Goal: Transaction & Acquisition: Purchase product/service

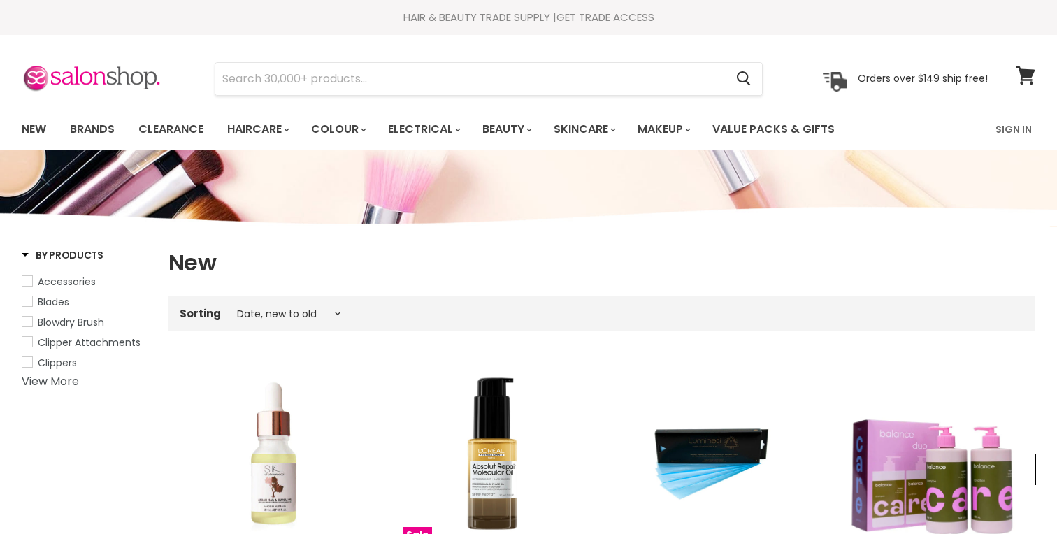
select select "created-descending"
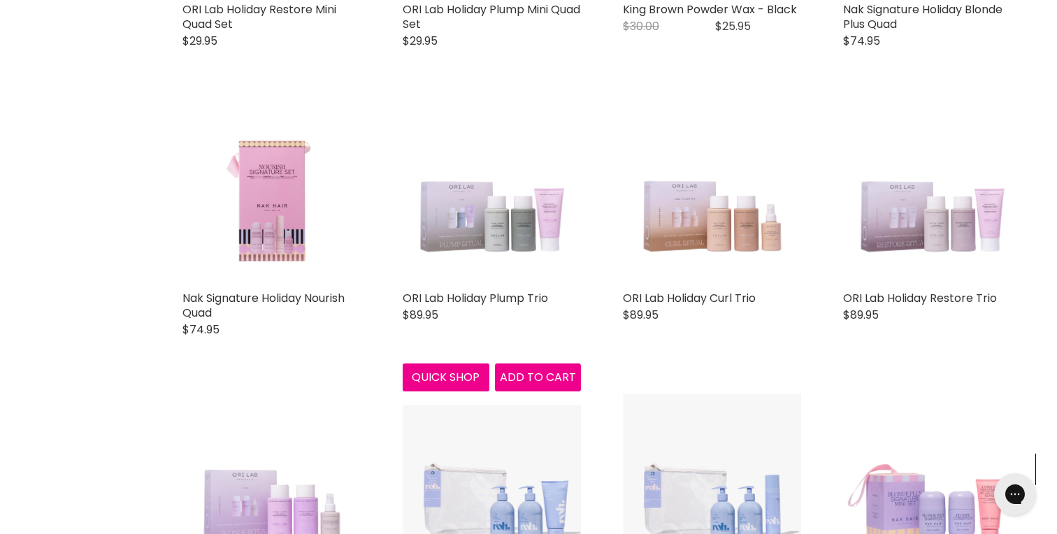
scroll to position [1122, 0]
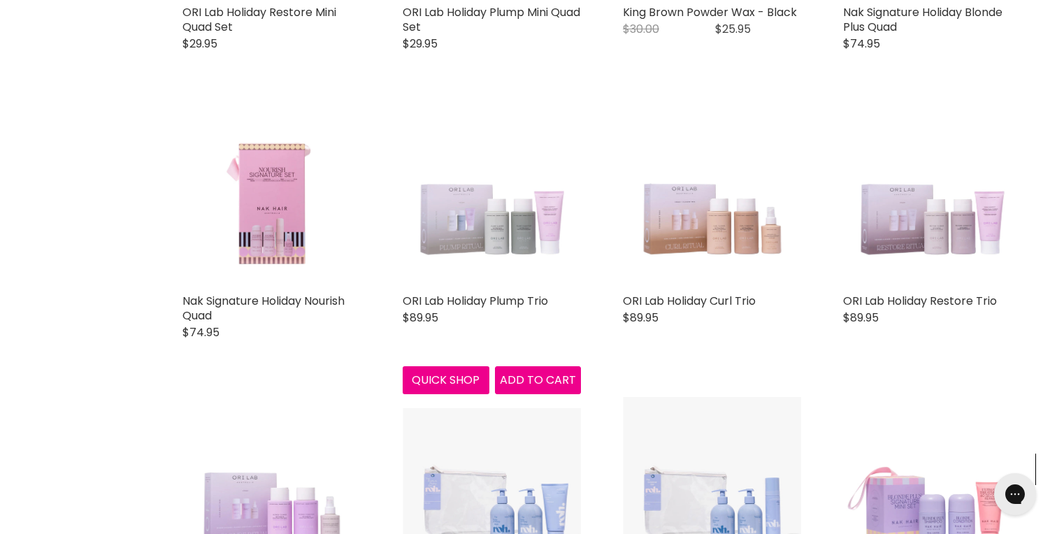
click at [509, 222] on img "Main content" at bounding box center [492, 197] width 178 height 178
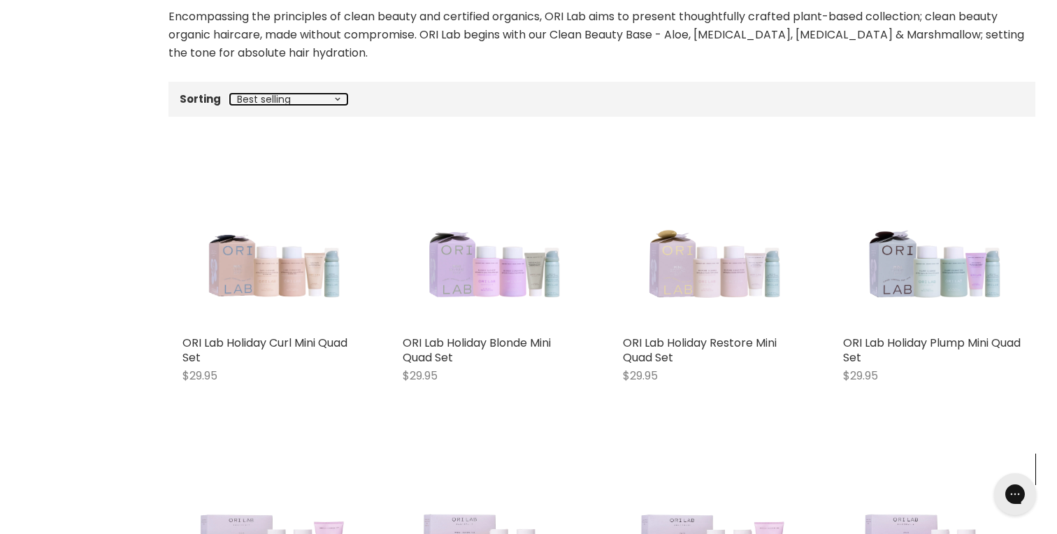
click at [338, 96] on select "Best selling Featured Price, low to high Price, high to low Alphabetically, A-Z…" at bounding box center [288, 99] width 117 height 11
select select "created-descending"
click at [230, 94] on select "Best selling Featured Price, low to high Price, high to low Alphabetically, A-Z…" at bounding box center [288, 99] width 117 height 11
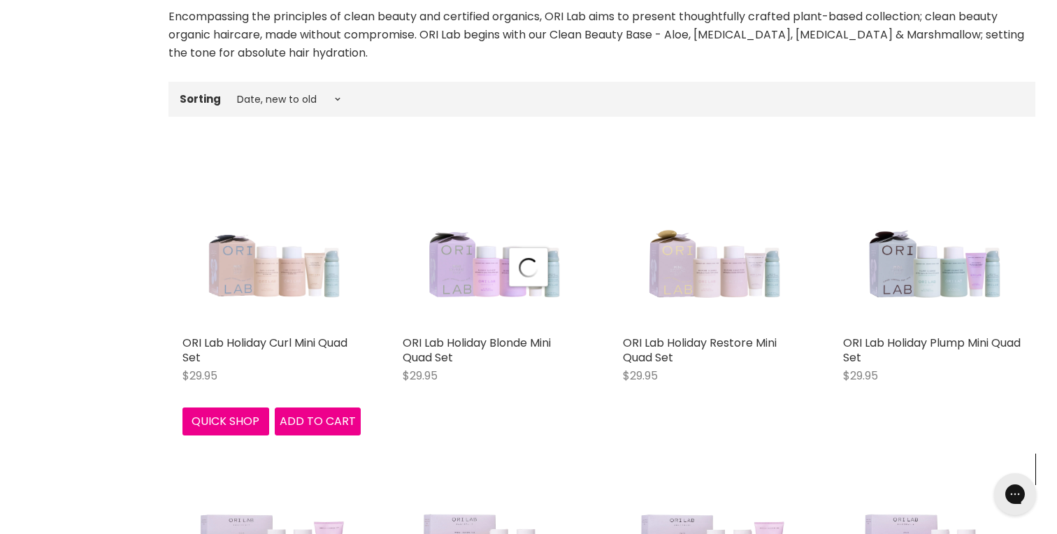
select select "created-descending"
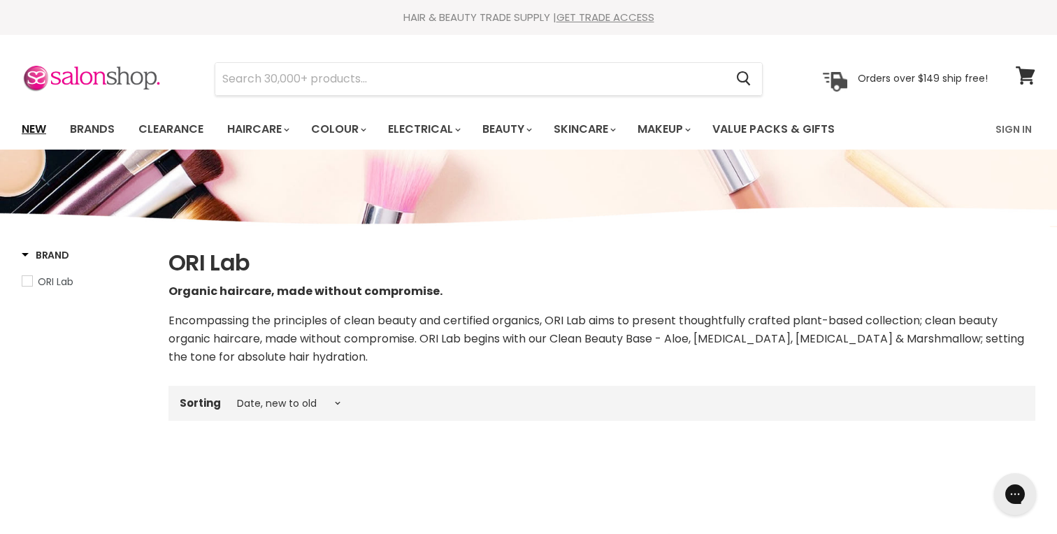
click at [36, 125] on link "New" at bounding box center [33, 129] width 45 height 29
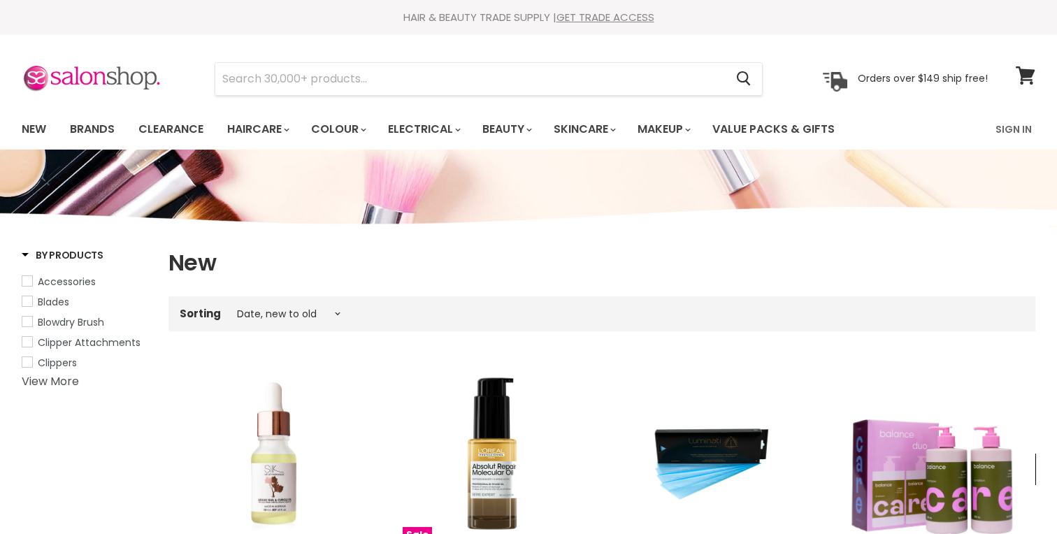
select select "created-descending"
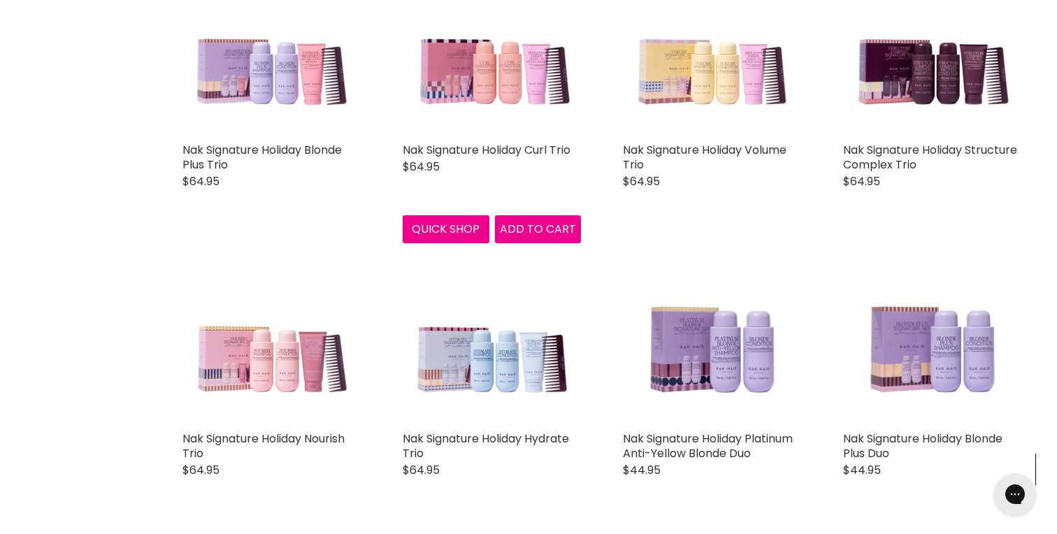
scroll to position [2429, 0]
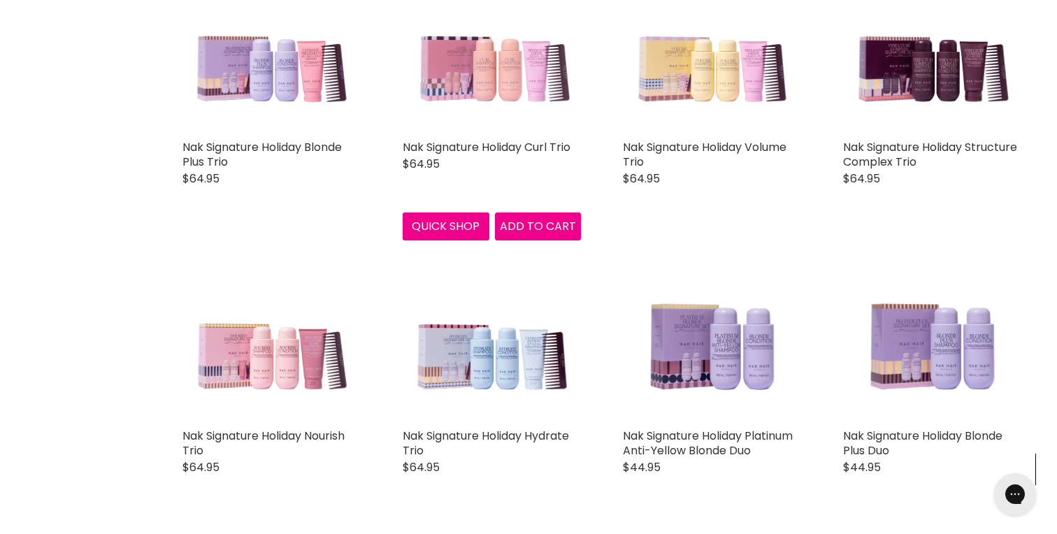
click at [498, 96] on img "Main content" at bounding box center [492, 44] width 178 height 178
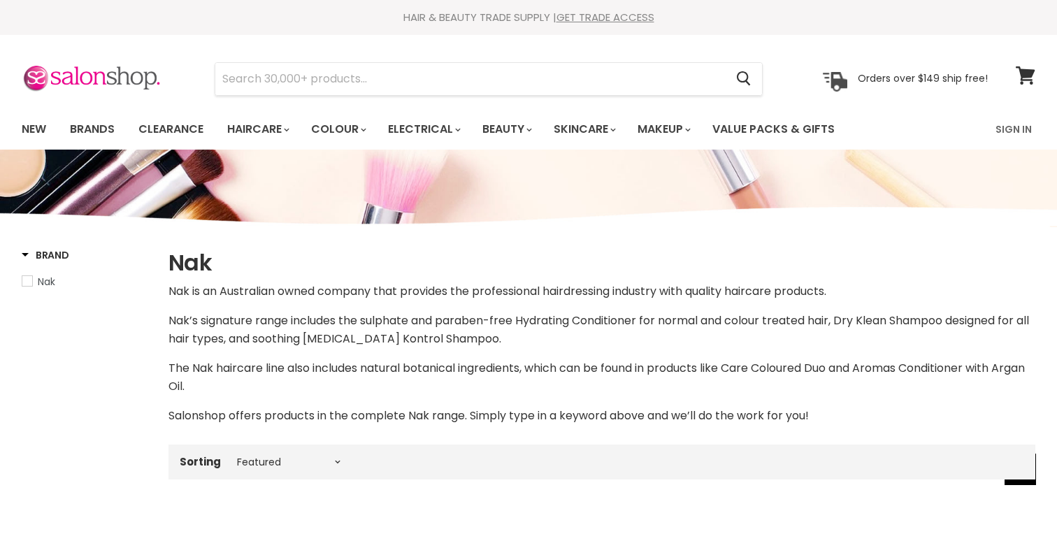
scroll to position [136, 0]
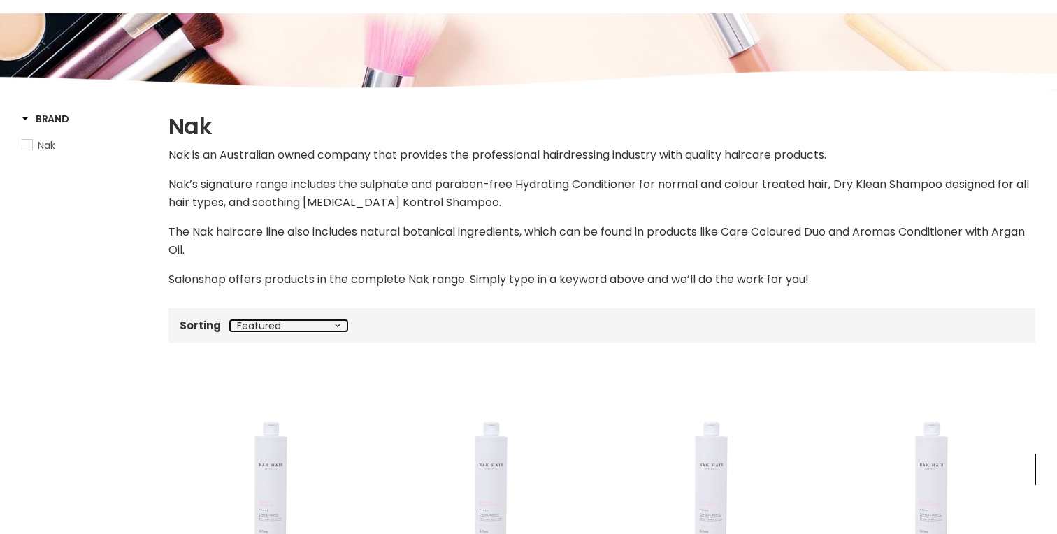
click at [284, 326] on select "Best selling Featured Price, low to high Price, high to low Alphabetically, A-Z…" at bounding box center [288, 325] width 117 height 11
select select "created-descending"
click at [230, 320] on select "Best selling Featured Price, low to high Price, high to low Alphabetically, A-Z…" at bounding box center [288, 325] width 117 height 11
select select "created-descending"
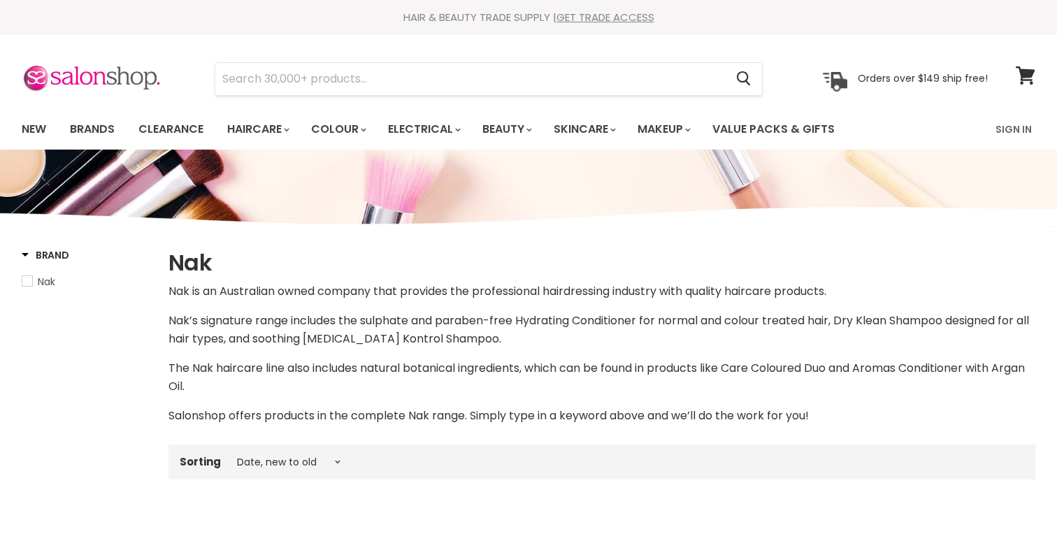
select select "created-descending"
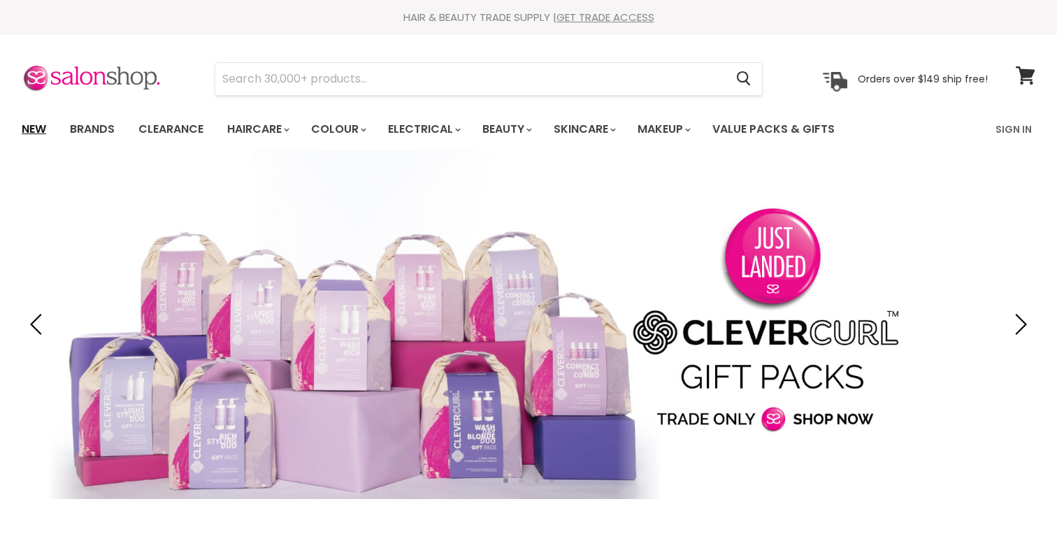
drag, startPoint x: 0, startPoint y: 0, endPoint x: 41, endPoint y: 127, distance: 133.5
click at [41, 127] on link "New" at bounding box center [33, 129] width 45 height 29
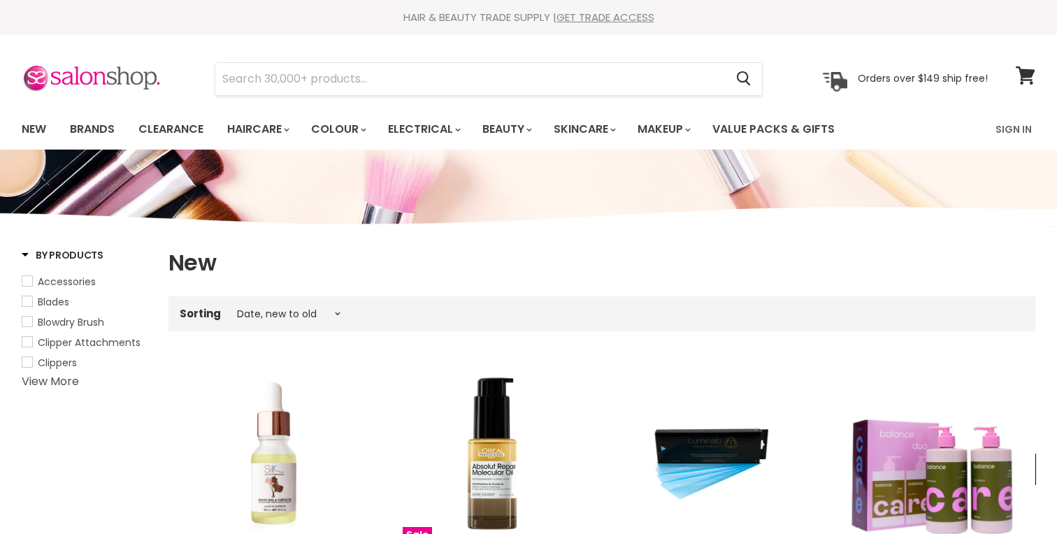
select select "created-descending"
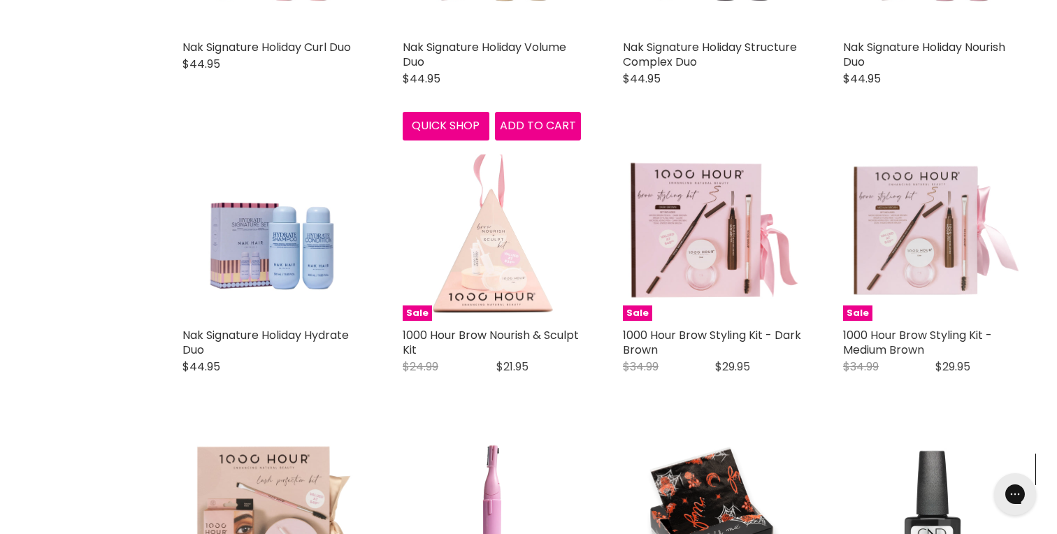
scroll to position [3109, 0]
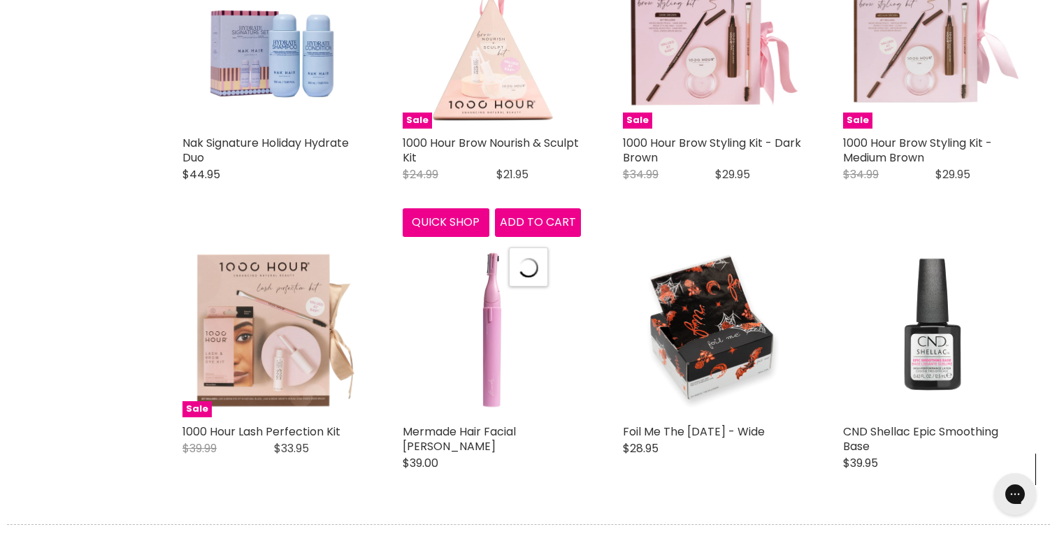
scroll to position [3302, 0]
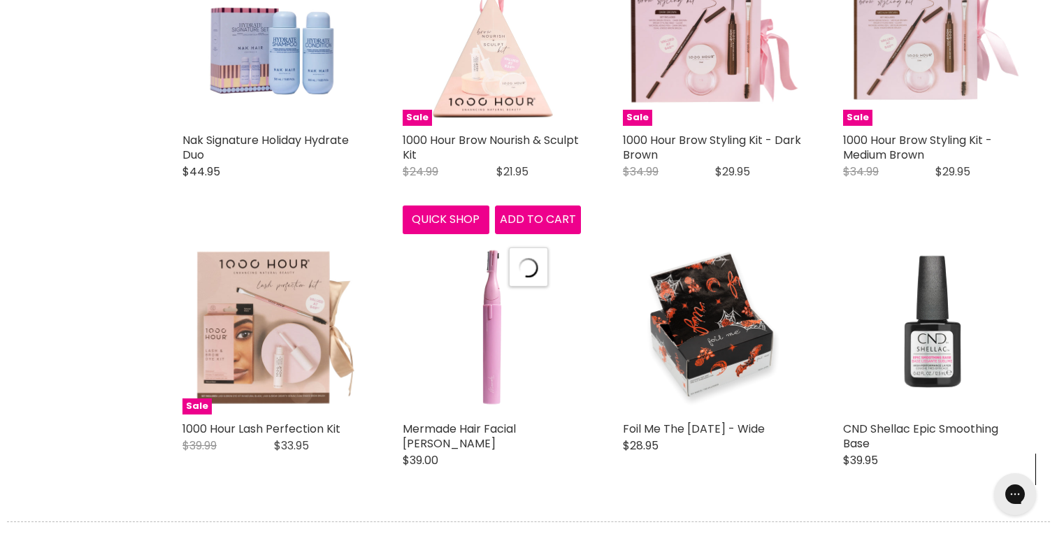
select select "created-descending"
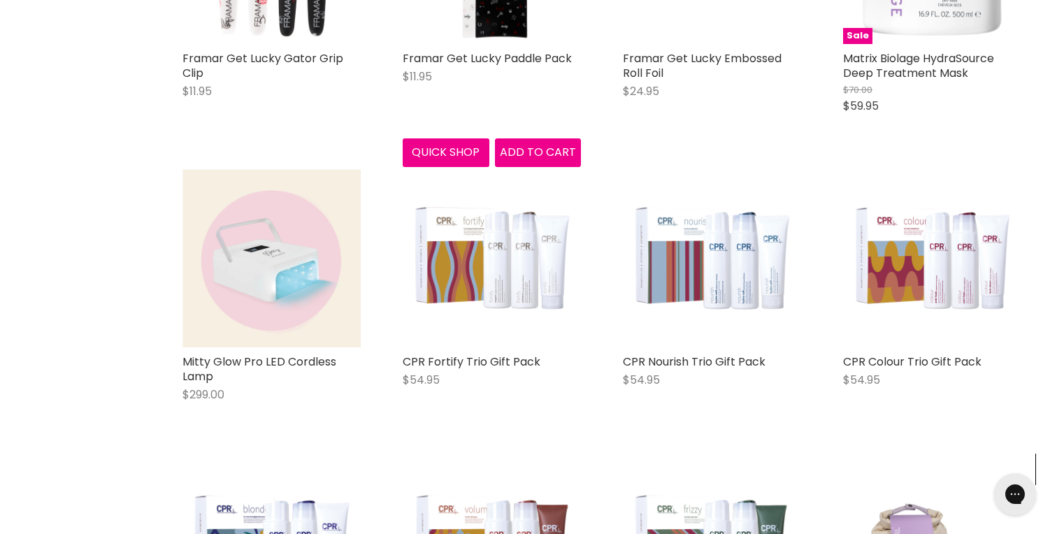
scroll to position [6614, 0]
